Goal: Task Accomplishment & Management: Use online tool/utility

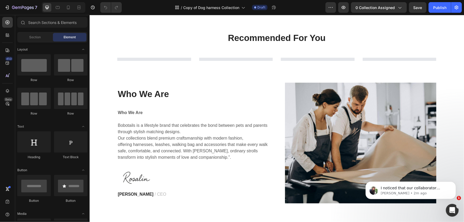
scroll to position [121, 0]
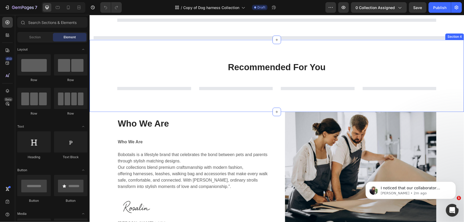
click at [164, 90] on div at bounding box center [154, 88] width 74 height 4
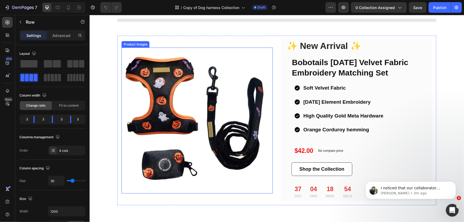
click at [158, 54] on img at bounding box center [194, 120] width 146 height 146
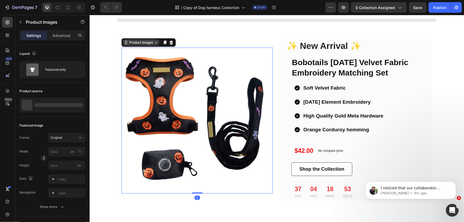
click at [145, 39] on div "Product Images" at bounding box center [141, 42] width 36 height 6
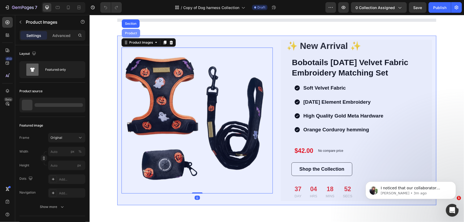
click at [127, 33] on div "Product" at bounding box center [131, 32] width 14 height 3
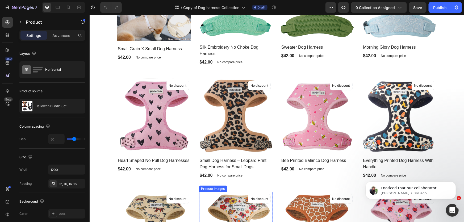
scroll to position [169, 0]
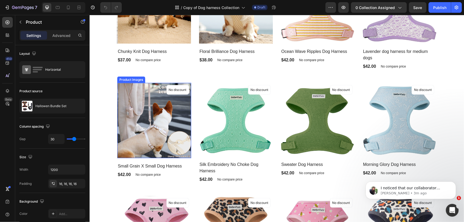
click at [136, 96] on img at bounding box center [154, 120] width 74 height 75
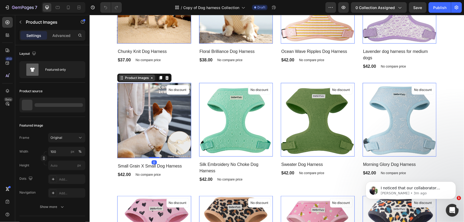
click at [137, 78] on div "Product Images" at bounding box center [137, 77] width 26 height 5
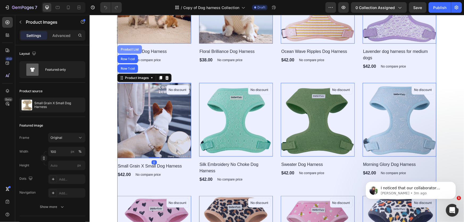
click at [127, 48] on div "Product List" at bounding box center [129, 49] width 20 height 3
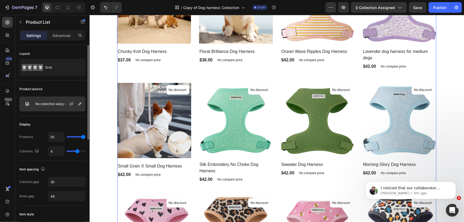
click at [48, 105] on p "No collection assigned" at bounding box center [52, 104] width 34 height 4
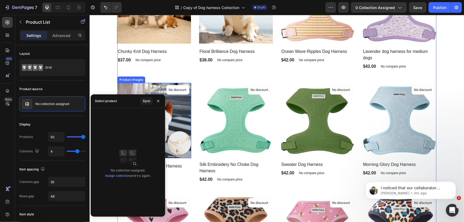
click at [243, 109] on img at bounding box center [236, 120] width 74 height 74
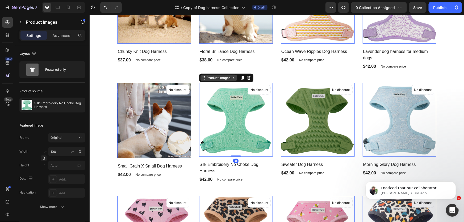
click at [220, 77] on div "Product Images" at bounding box center [219, 77] width 26 height 5
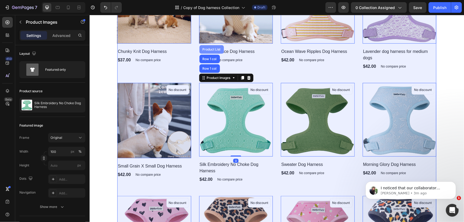
click at [208, 47] on div "Product List" at bounding box center [211, 49] width 24 height 9
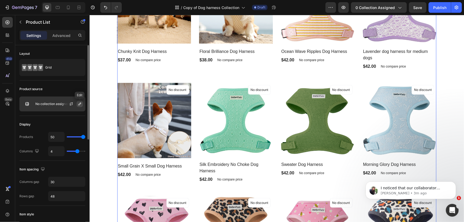
click at [80, 103] on icon "button" at bounding box center [79, 104] width 3 height 3
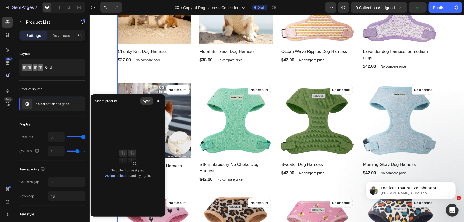
click at [146, 100] on div "Sync" at bounding box center [147, 101] width 8 height 5
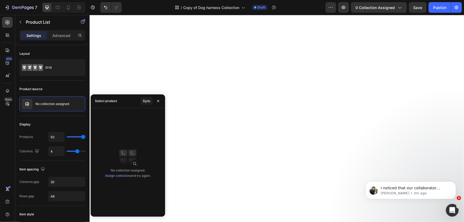
click at [223, 131] on div at bounding box center [276, 71] width 374 height 169
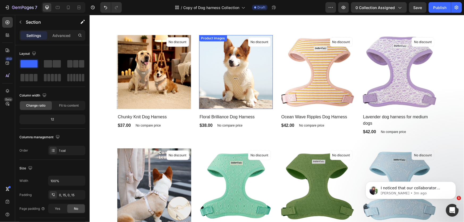
scroll to position [97, 0]
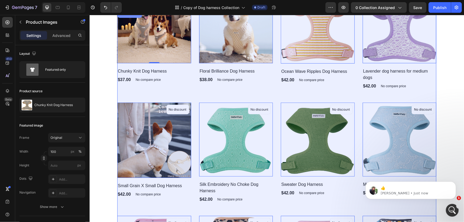
click at [124, 15] on div "Product List" at bounding box center [129, 13] width 20 height 3
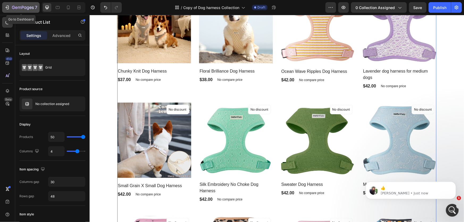
click at [7, 7] on icon "button" at bounding box center [7, 8] width 2 height 2
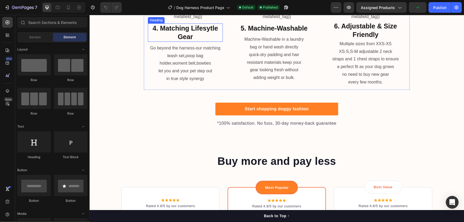
scroll to position [918, 0]
